Goal: Check status

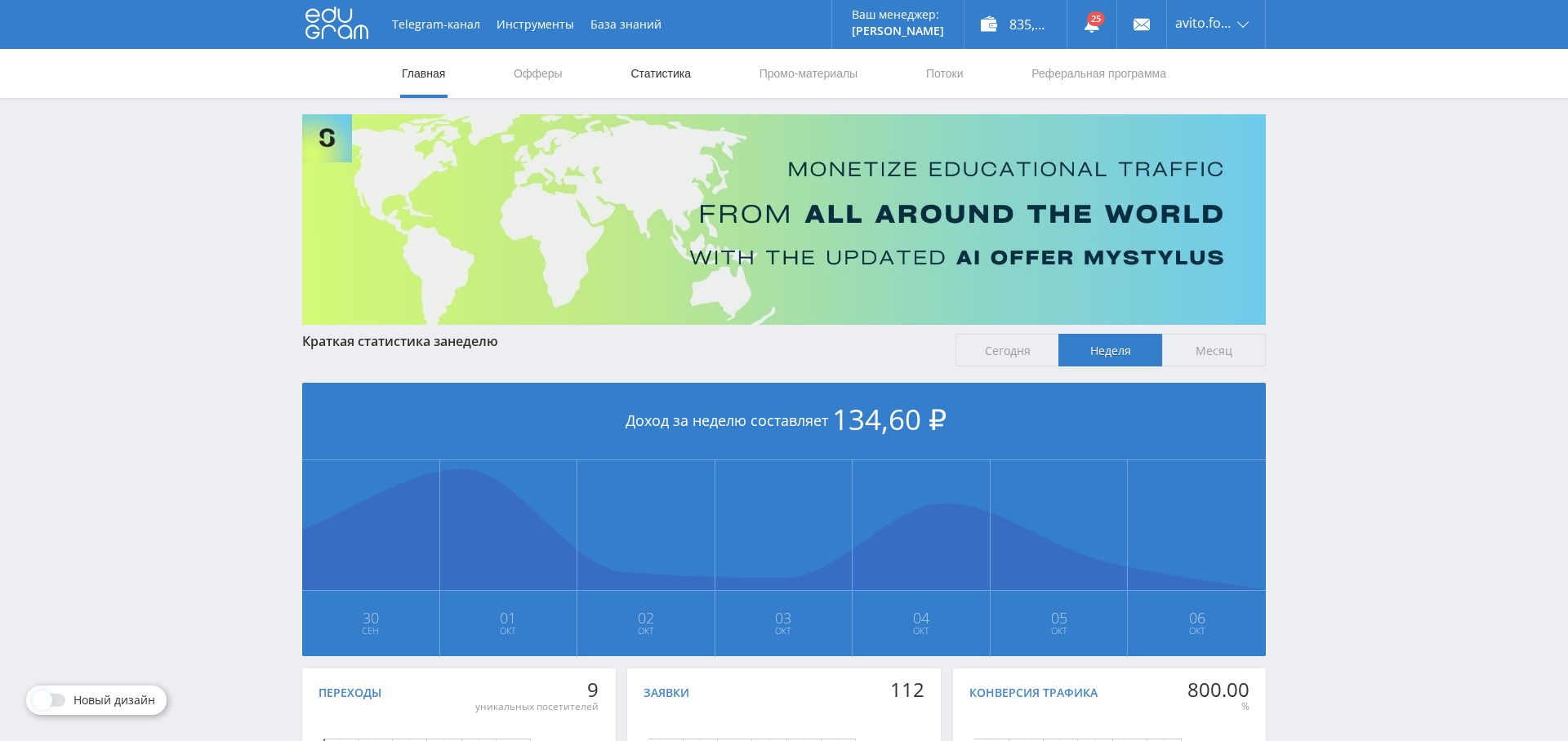
click at [653, 76] on link "Статистика" at bounding box center [660, 73] width 64 height 49
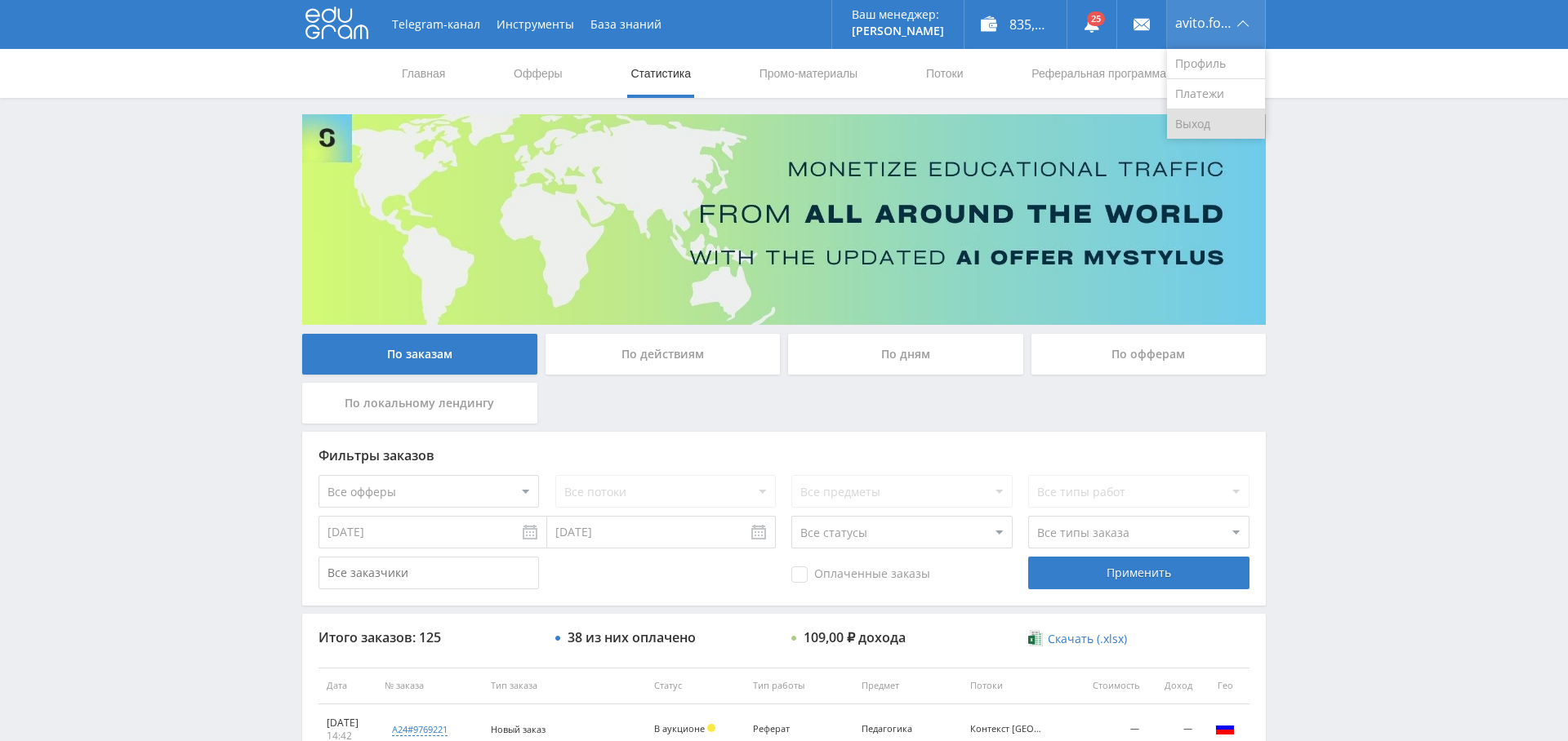
click at [1229, 119] on link "Выход" at bounding box center [1215, 124] width 98 height 30
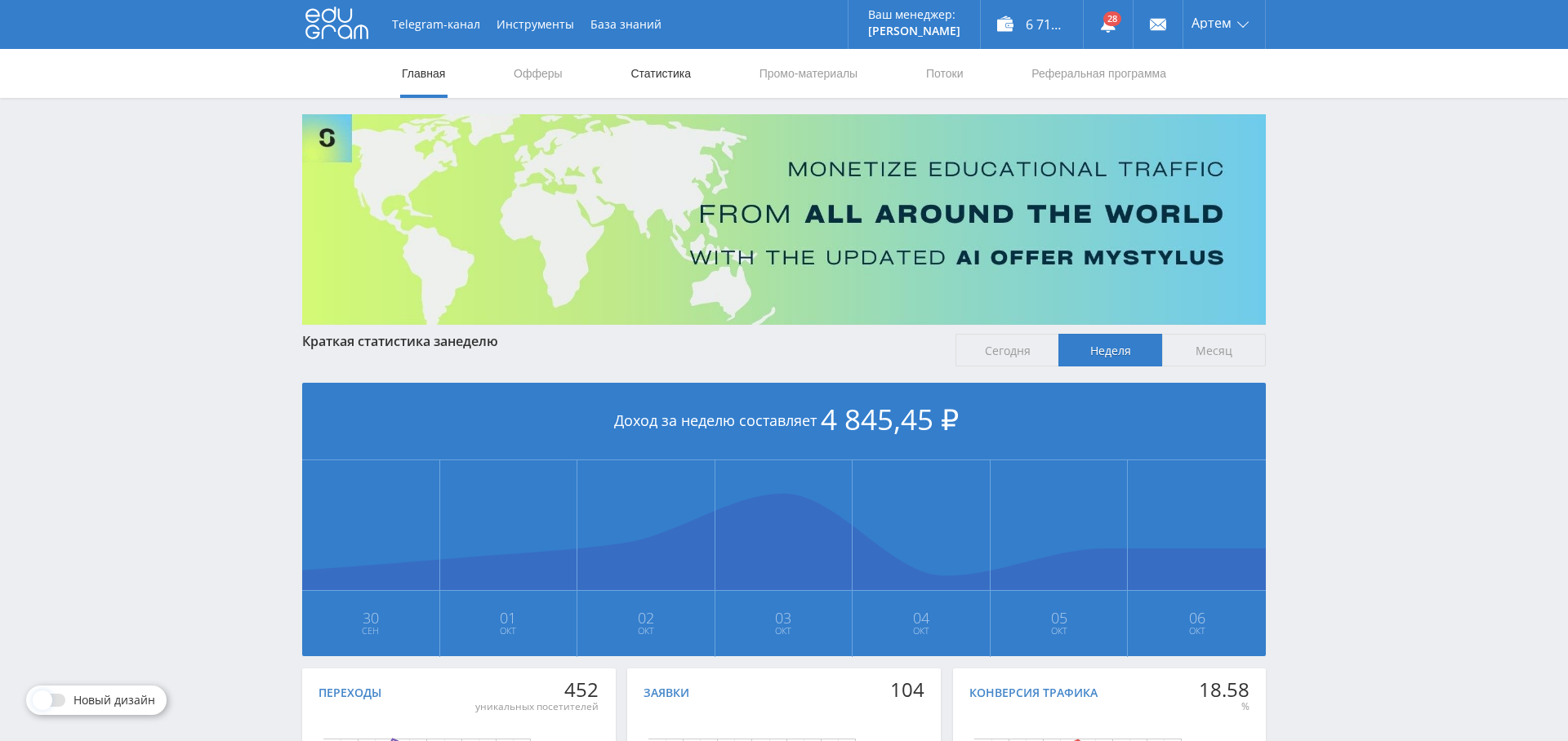
click at [661, 67] on link "Статистика" at bounding box center [660, 73] width 64 height 49
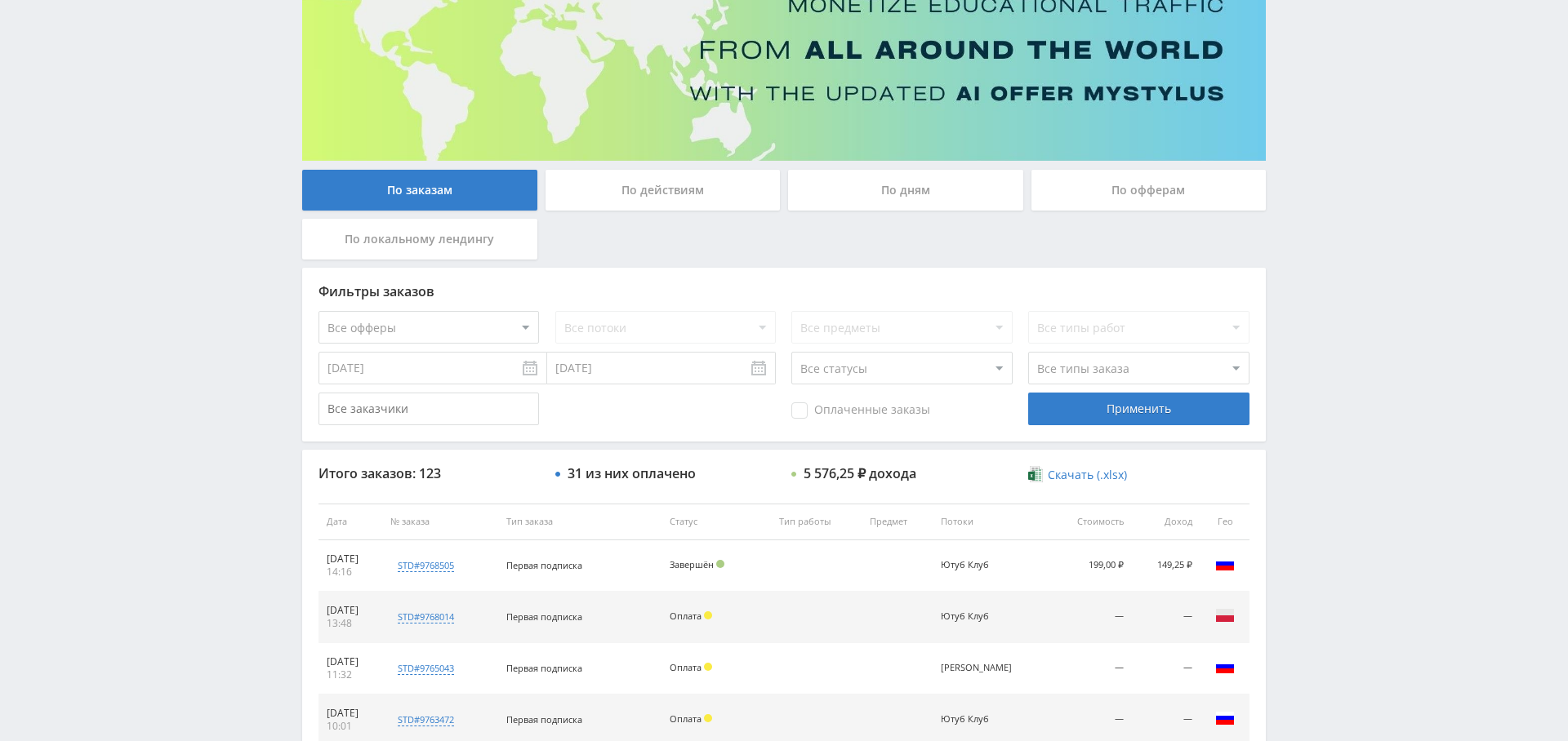
scroll to position [169, 0]
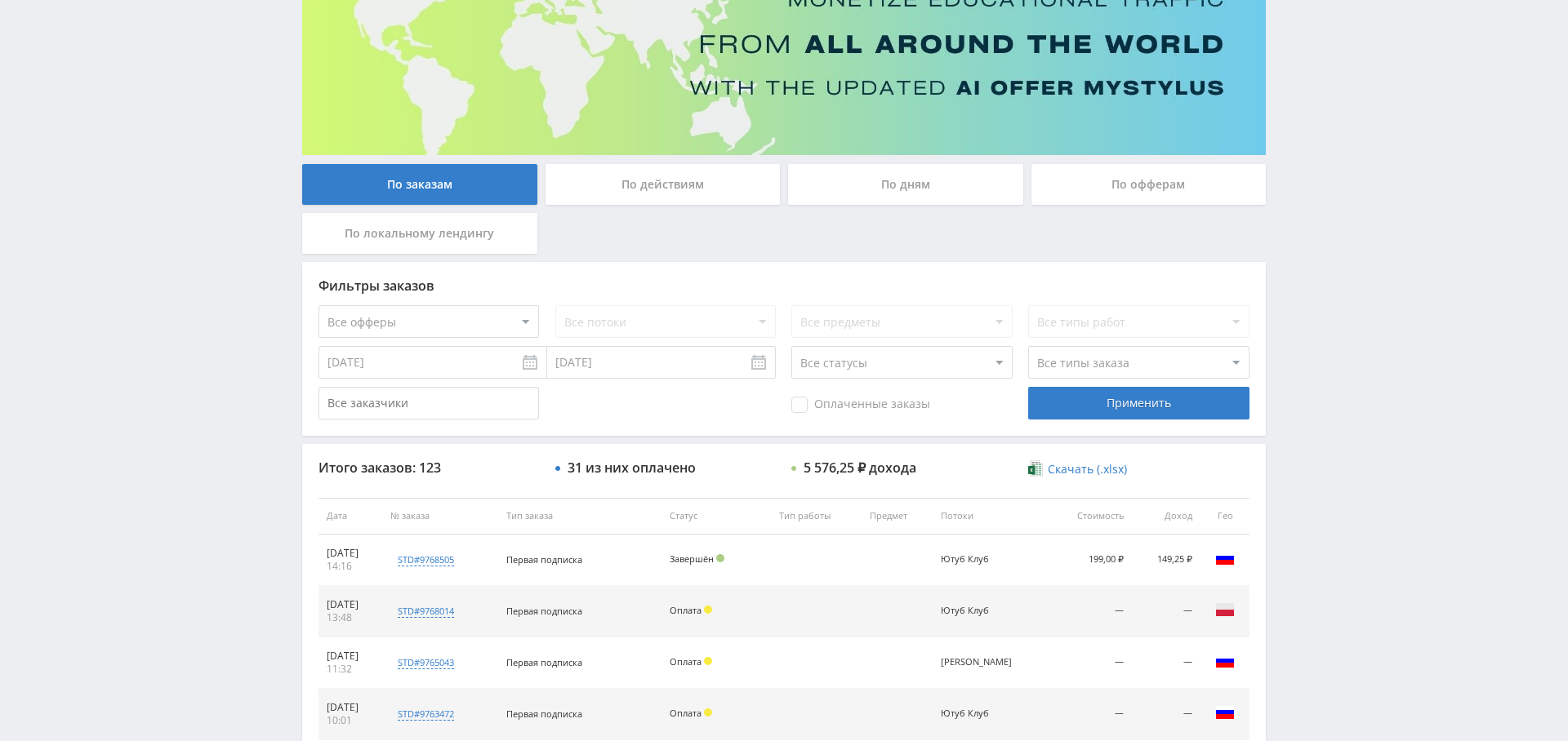
click at [486, 317] on select "Все офферы MyStylus MyStylus - Revshare Кэмп Studybay Автор24 Studybay Brazil S…" at bounding box center [428, 322] width 220 height 33
select select "376"
click at [1151, 408] on div "Применить" at bounding box center [1138, 403] width 220 height 33
click at [877, 408] on span "Оплаченные заказы" at bounding box center [860, 404] width 138 height 16
click at [0, 0] on input "Оплаченные заказы" at bounding box center [0, 0] width 0 height 0
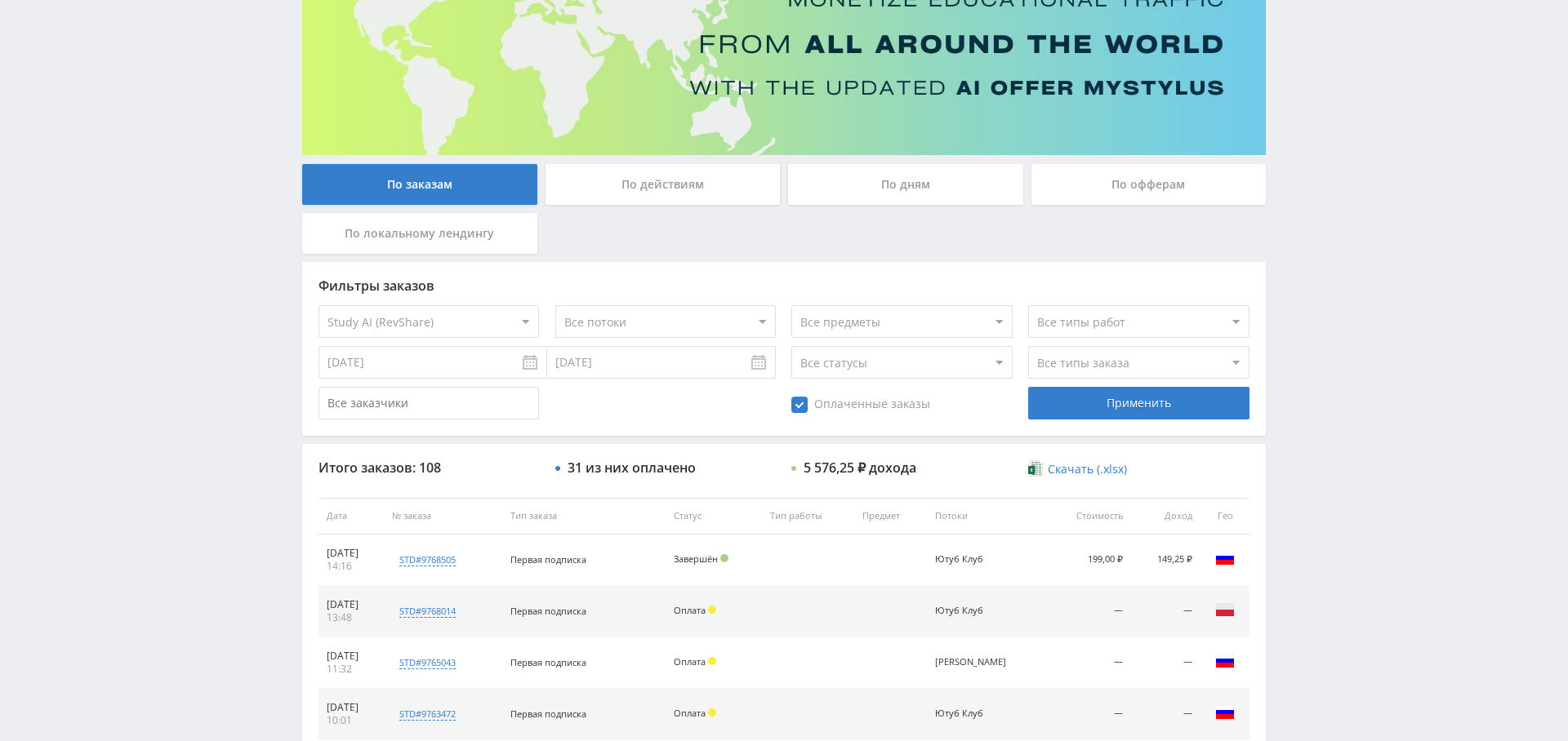
click at [1171, 410] on div "Применить" at bounding box center [1138, 403] width 220 height 33
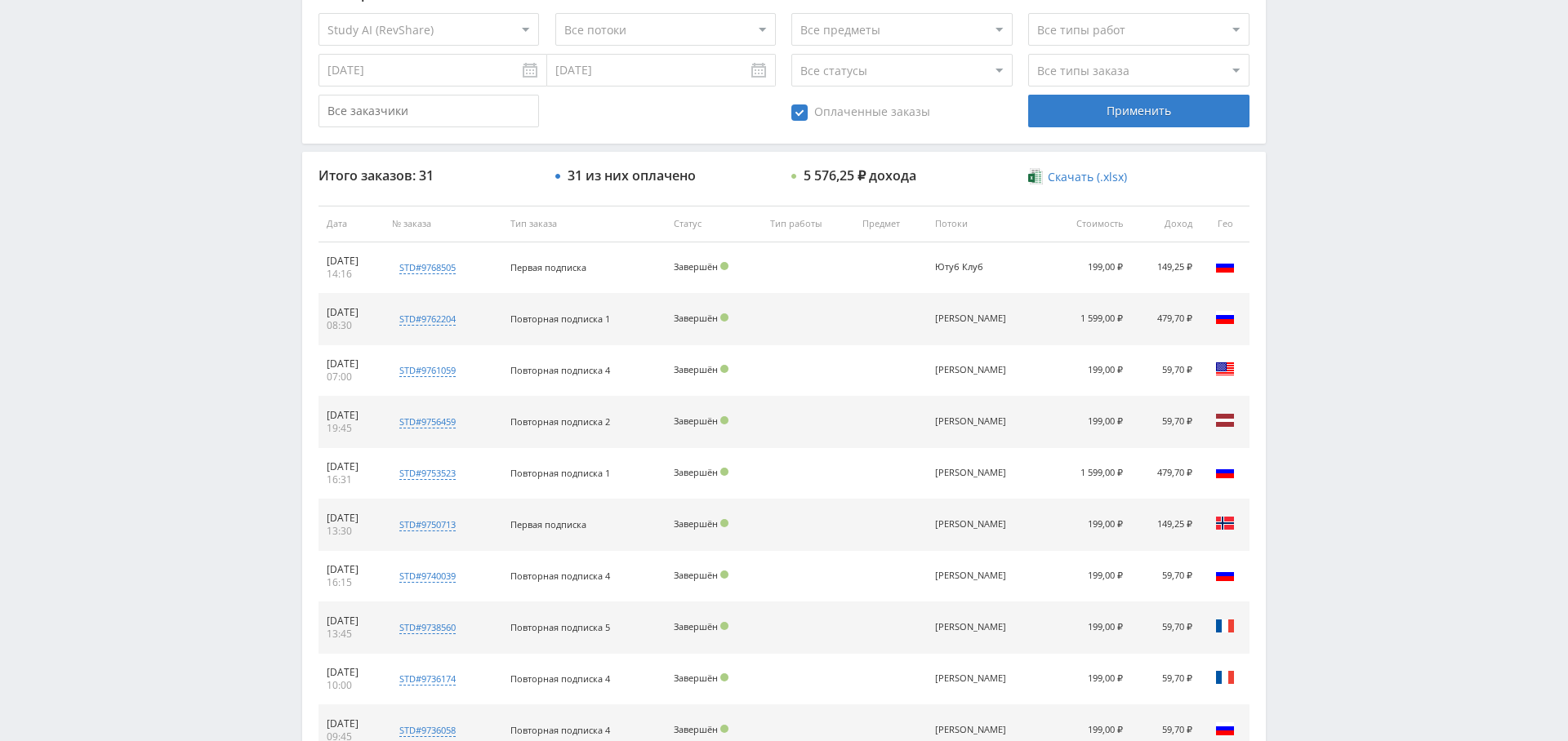
scroll to position [0, 0]
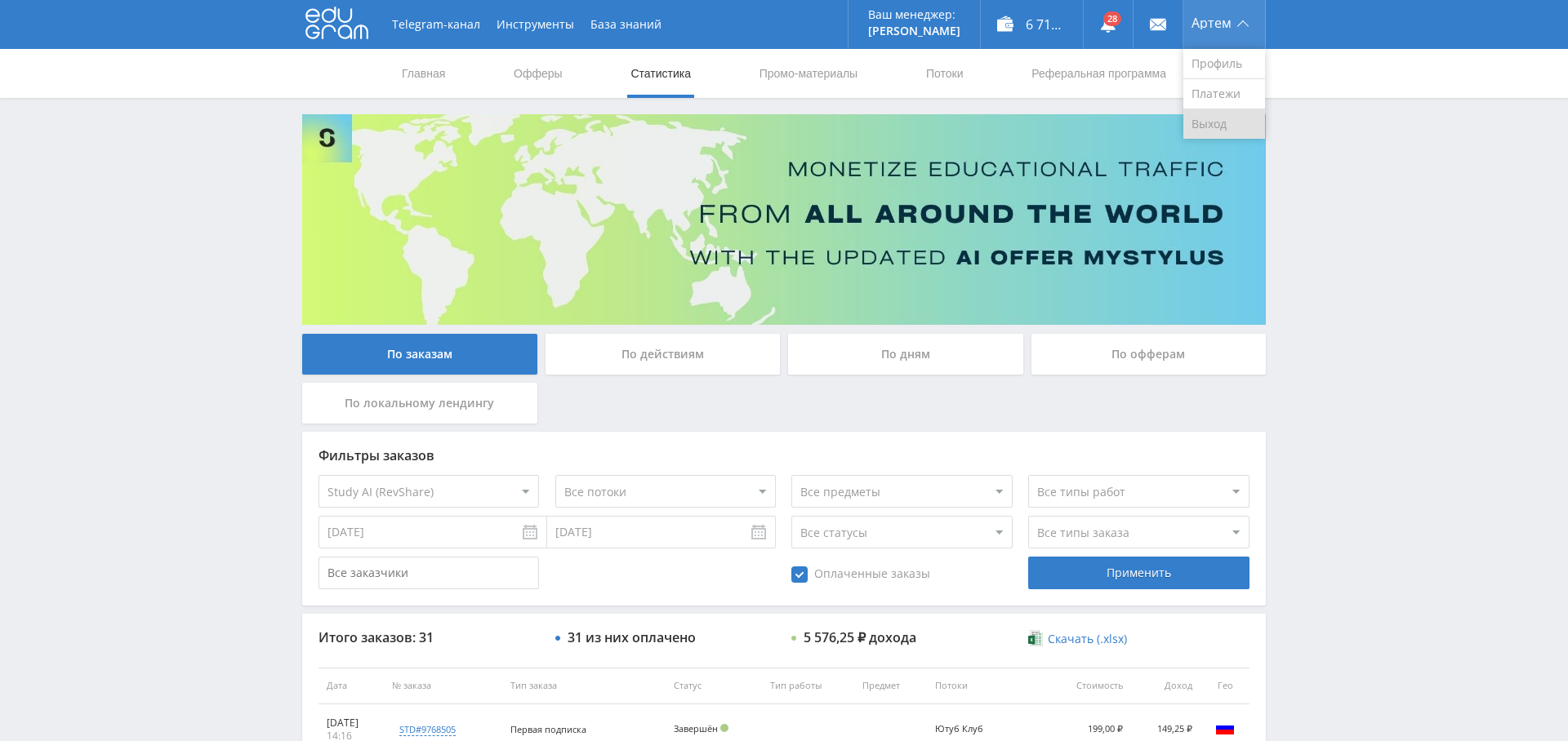
click at [1220, 125] on link "Выход" at bounding box center [1224, 124] width 82 height 30
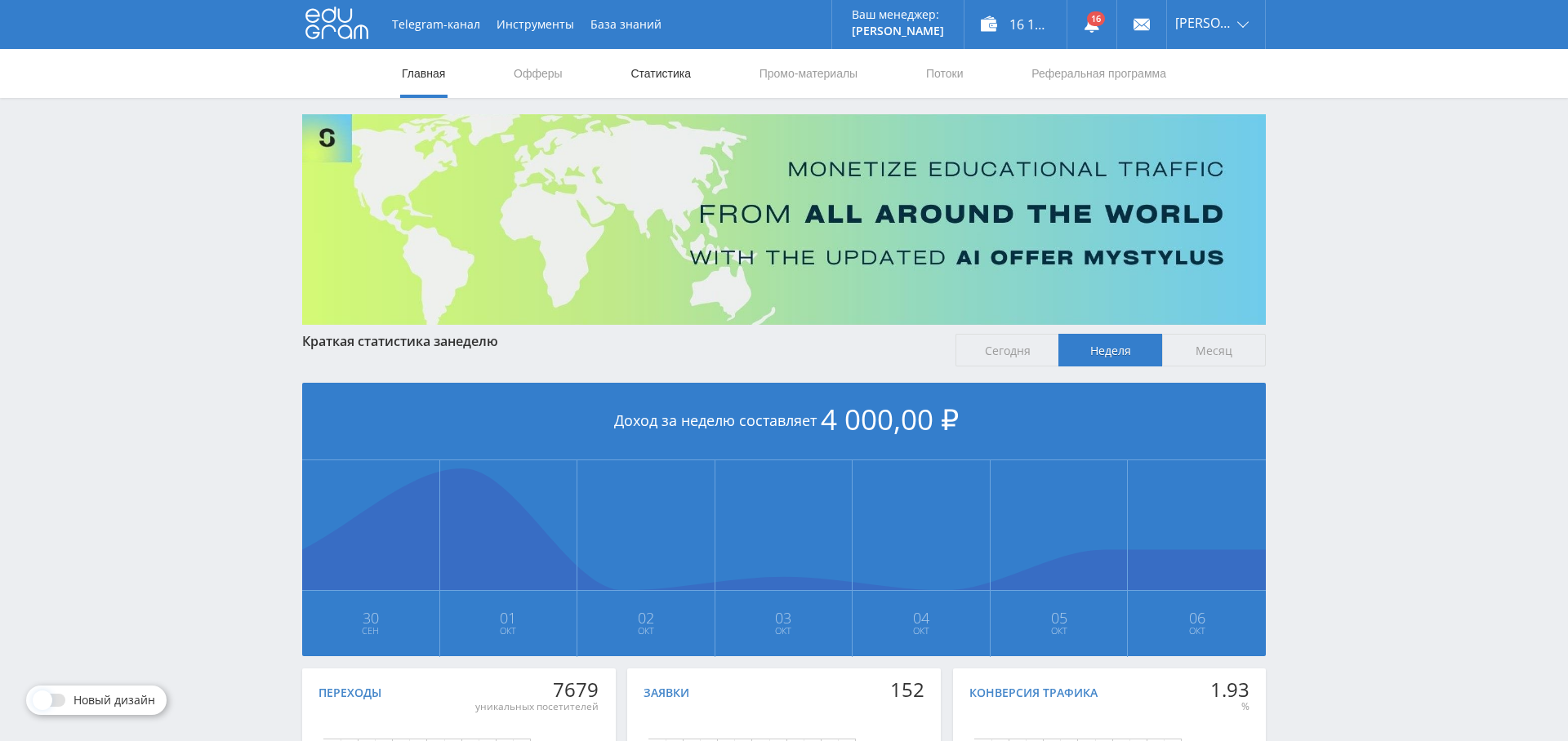
click at [675, 76] on link "Статистика" at bounding box center [660, 73] width 64 height 49
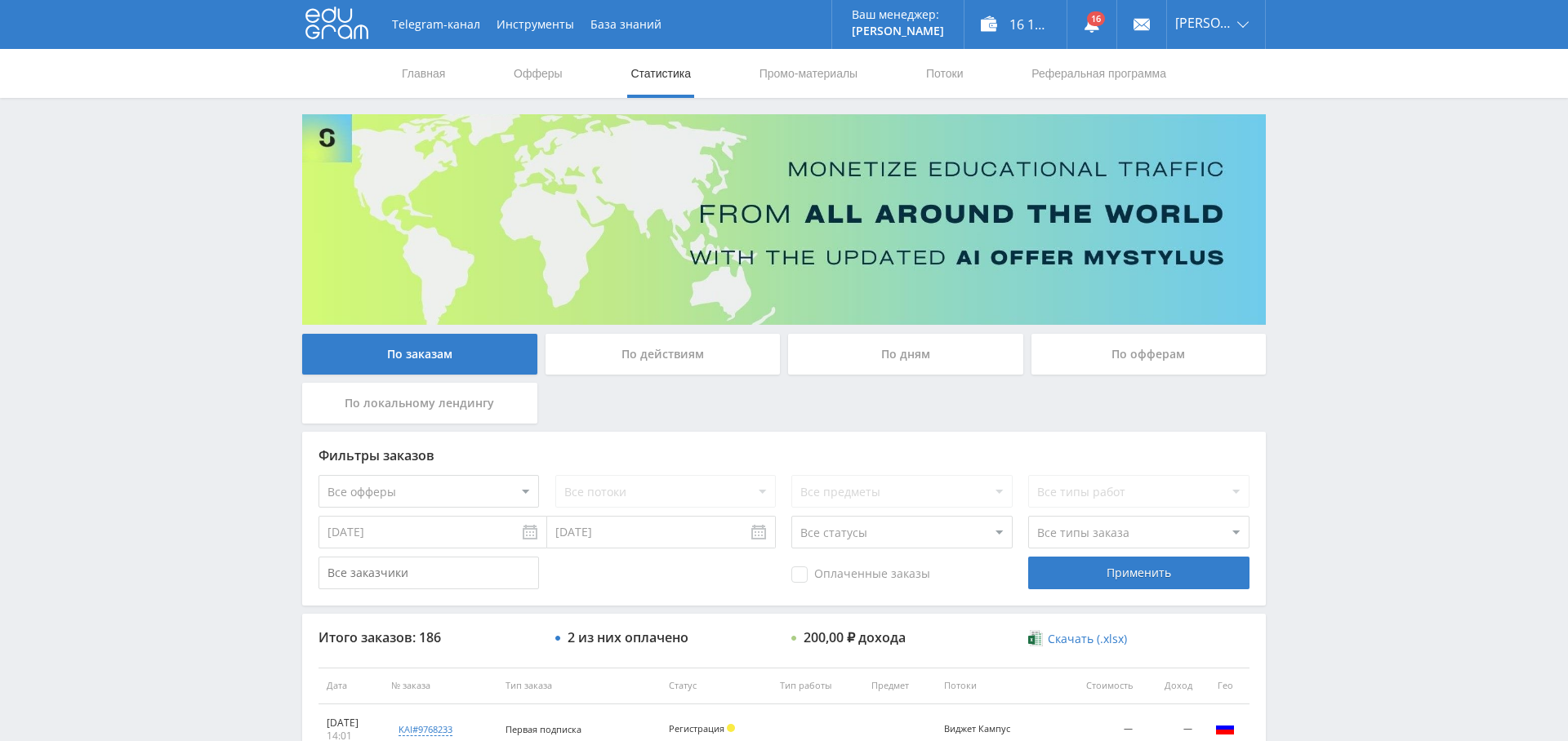
click at [891, 351] on div "По дням" at bounding box center [906, 354] width 235 height 41
click at [0, 0] on input "По дням" at bounding box center [0, 0] width 0 height 0
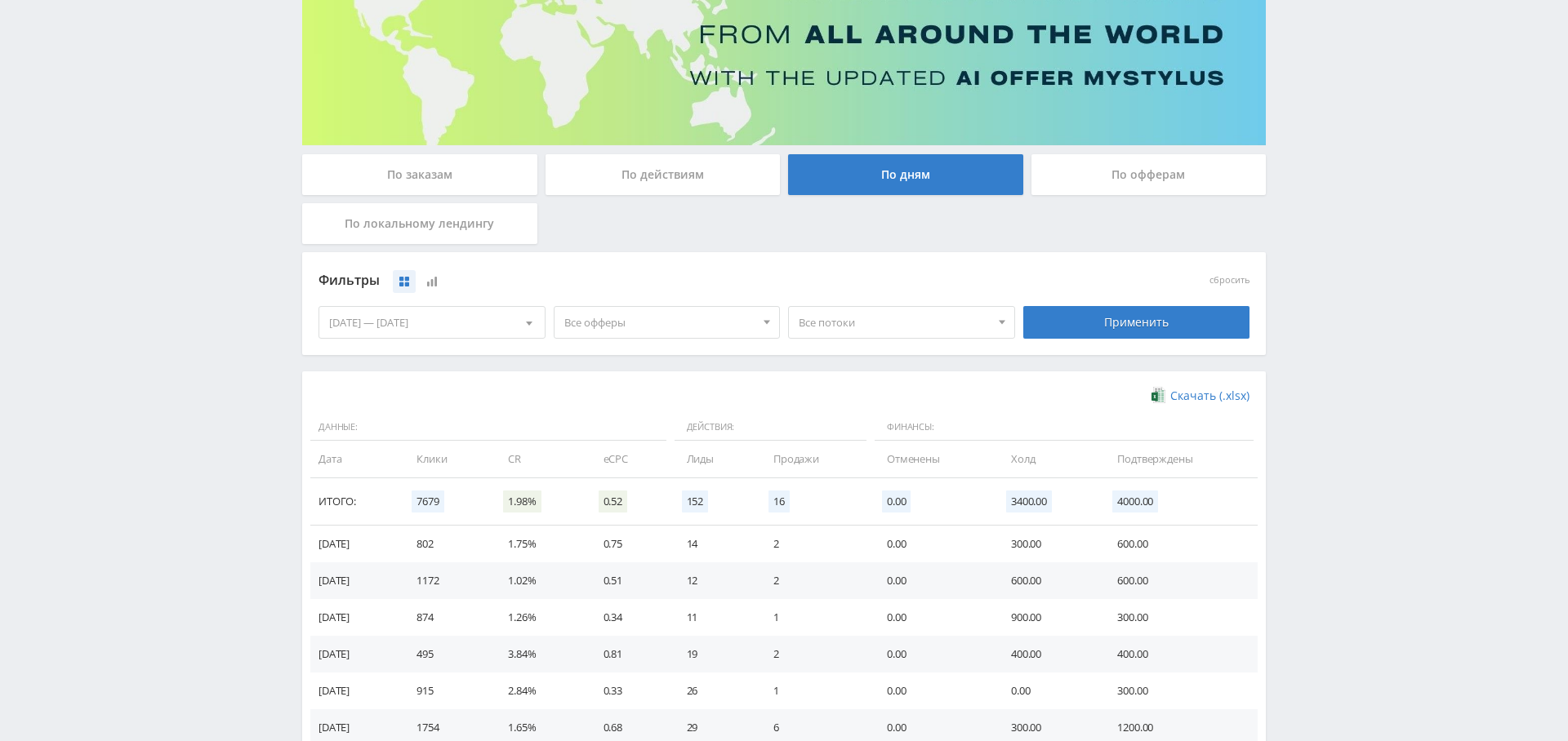
scroll to position [180, 0]
click at [695, 323] on span "Все офферы" at bounding box center [659, 321] width 191 height 31
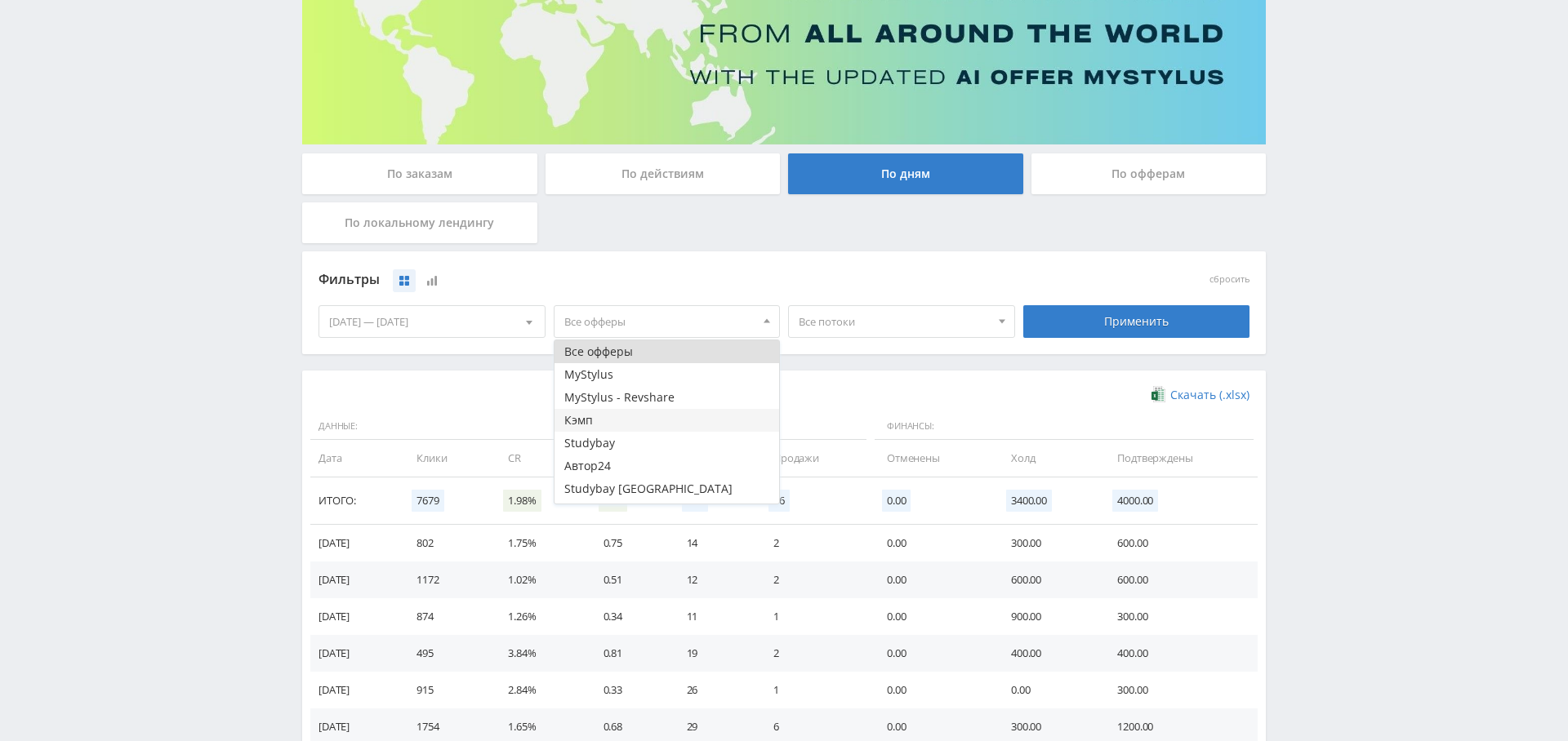
click at [653, 414] on button "Кэмп" at bounding box center [667, 420] width 225 height 23
click at [888, 310] on span "Все потоки" at bounding box center [895, 321] width 191 height 31
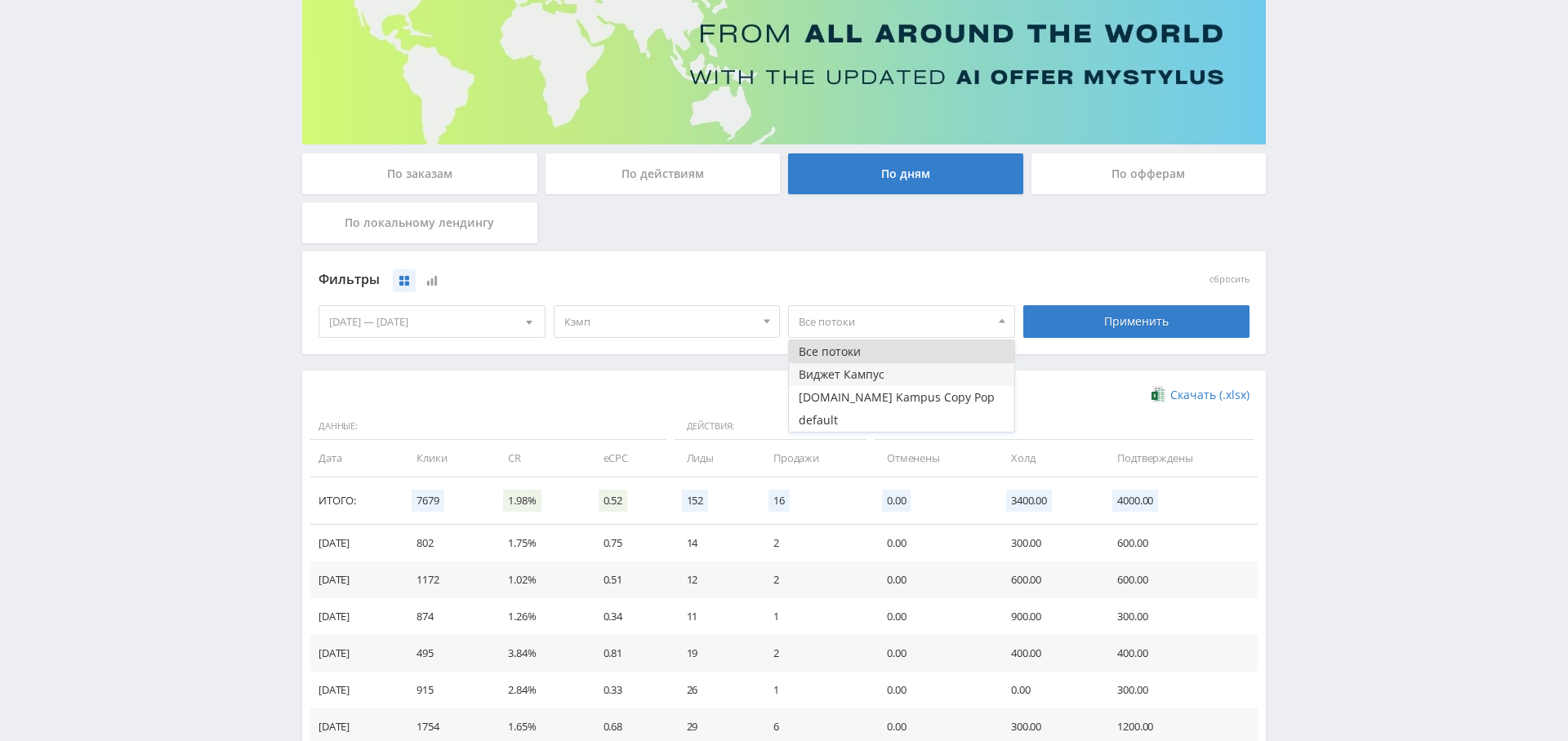
click at [873, 373] on button "Виджет Кампус" at bounding box center [902, 374] width 225 height 23
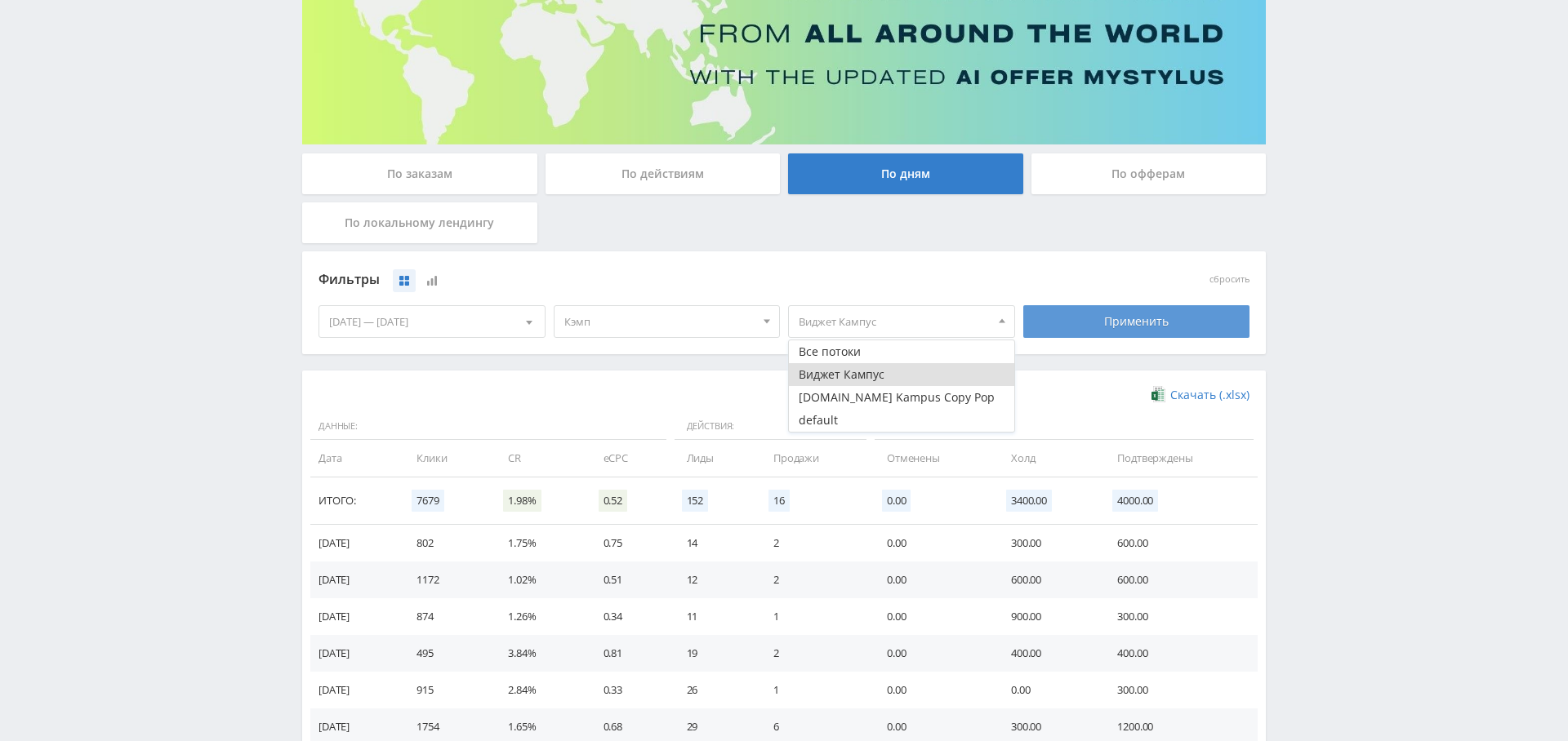
click at [1089, 319] on div "Применить" at bounding box center [1137, 322] width 227 height 33
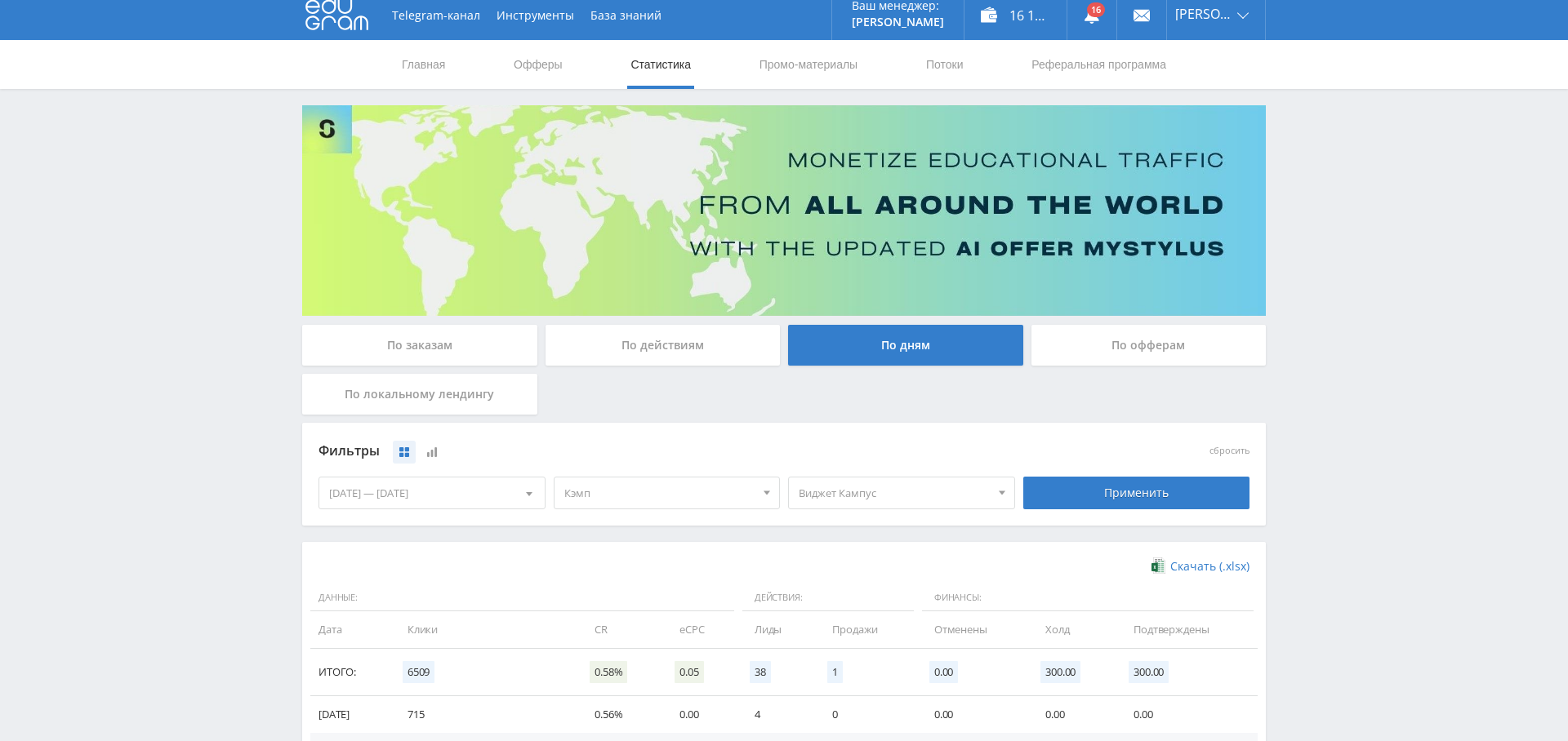
scroll to position [0, 0]
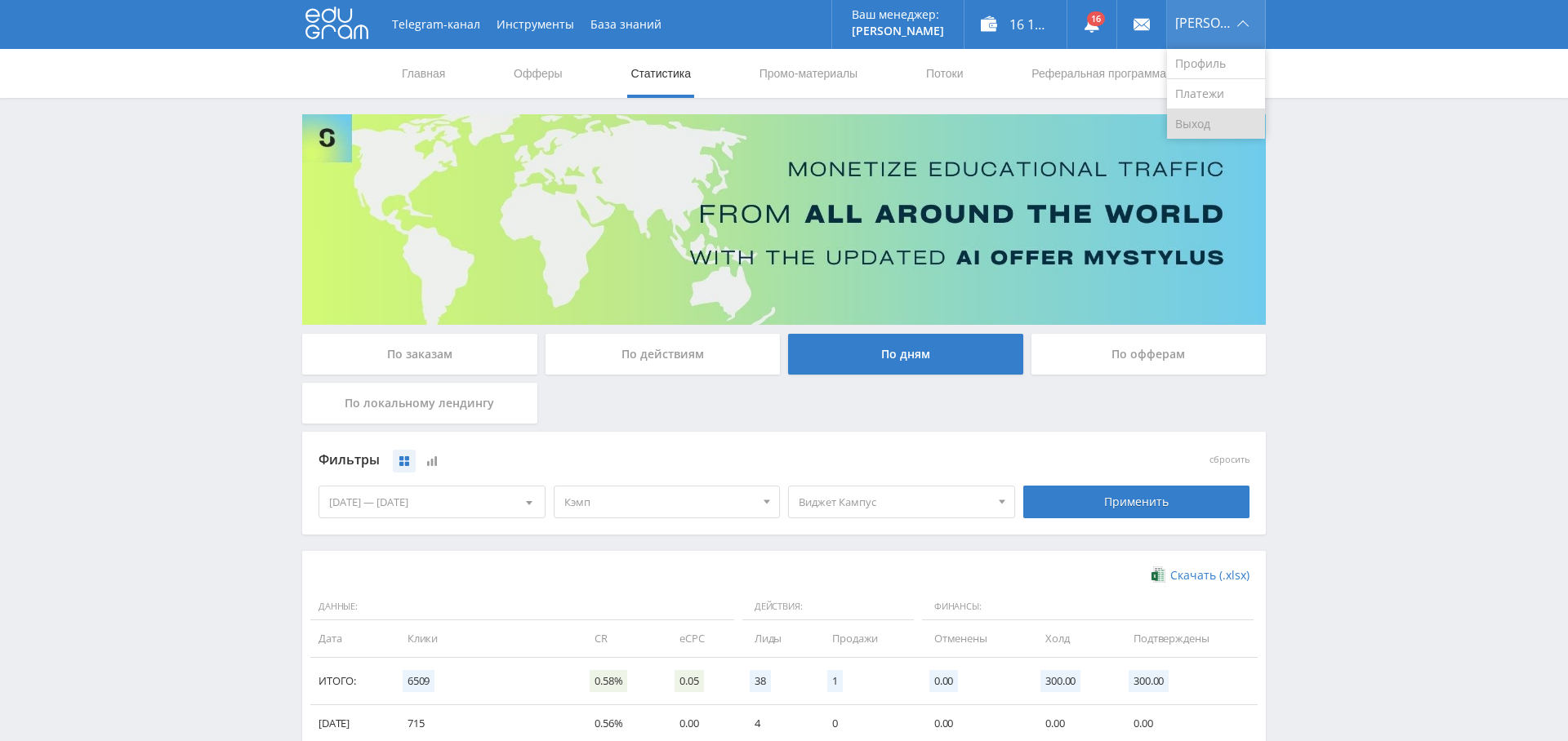
click at [1202, 129] on link "Выход" at bounding box center [1215, 124] width 98 height 30
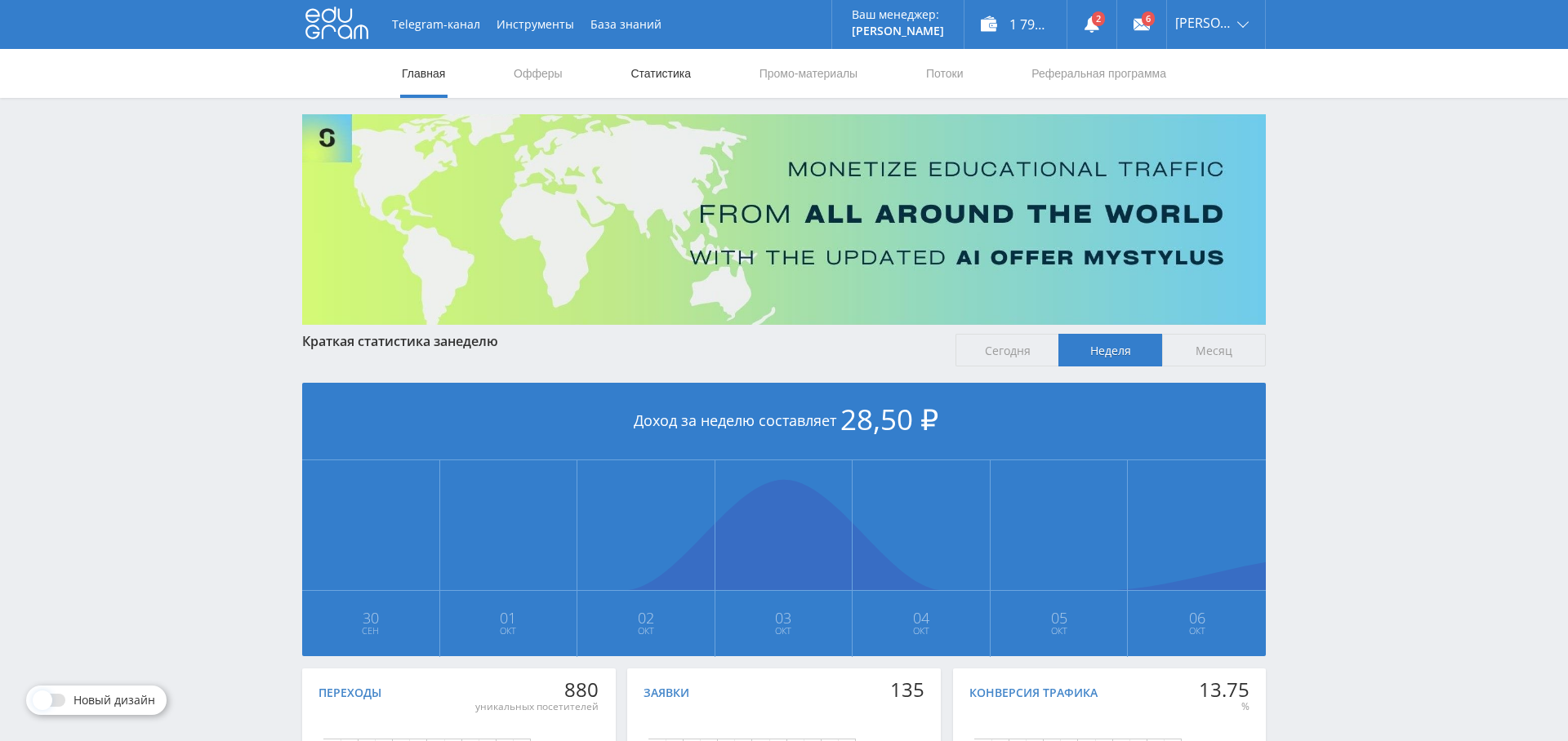
click at [671, 71] on link "Статистика" at bounding box center [660, 73] width 64 height 49
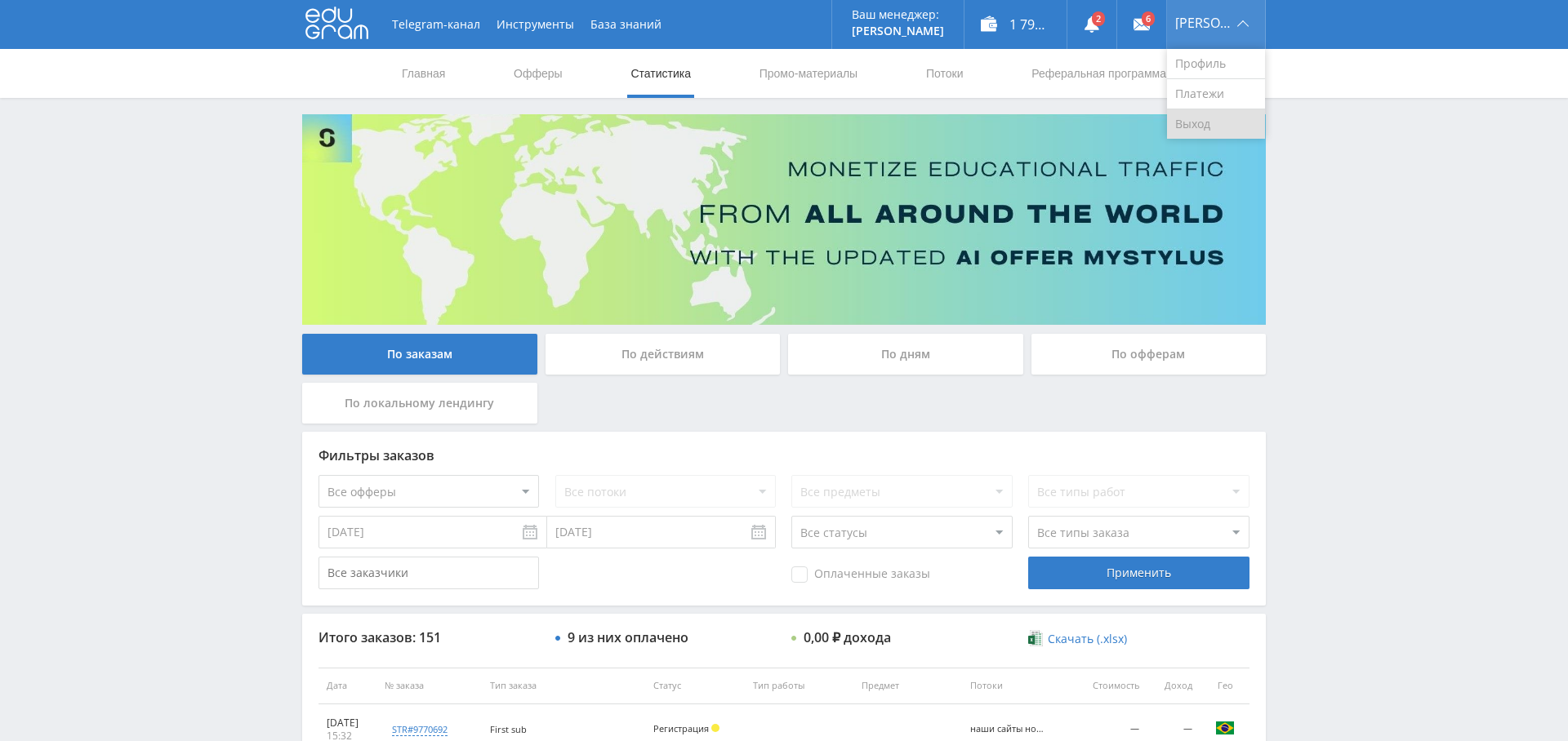
click at [1229, 119] on link "Выход" at bounding box center [1215, 124] width 98 height 30
